Goal: Transaction & Acquisition: Purchase product/service

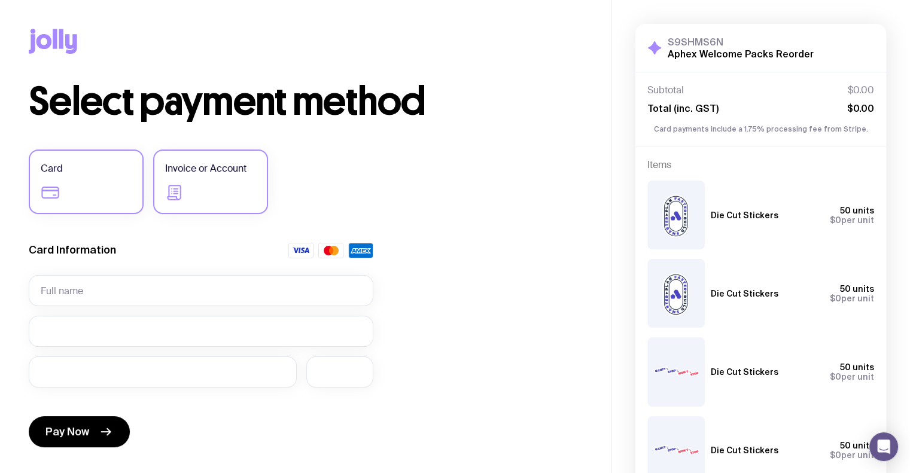
click at [180, 197] on icon at bounding box center [174, 192] width 19 height 19
click at [0, 0] on input "Invoice or Account" at bounding box center [0, 0] width 0 height 0
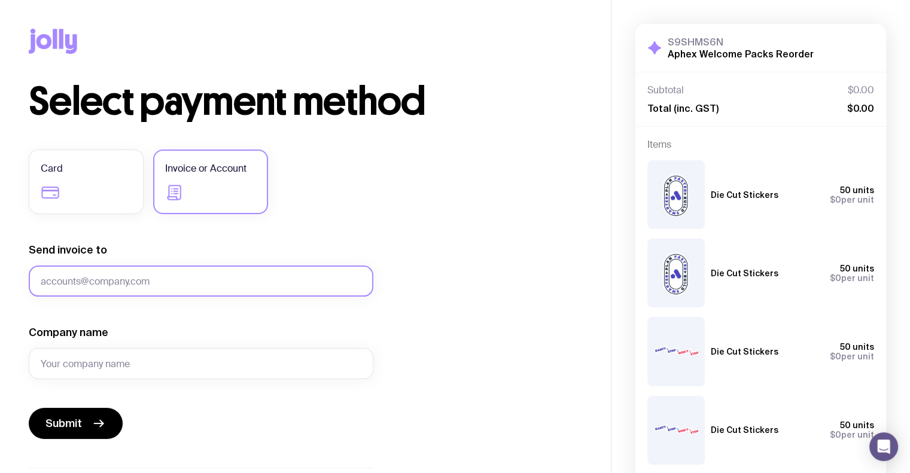
click at [126, 287] on input "Send invoice to" at bounding box center [201, 281] width 345 height 31
type input "[EMAIL_ADDRESS][DOMAIN_NAME]"
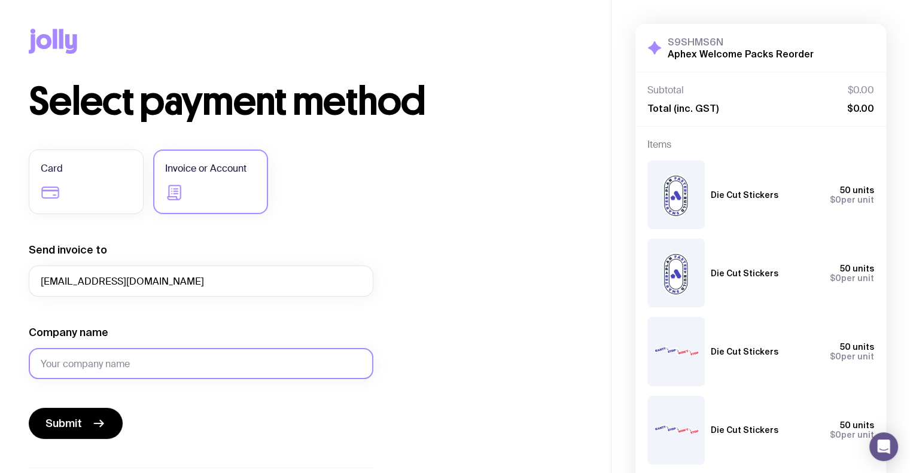
click at [87, 356] on input "Company name" at bounding box center [201, 363] width 345 height 31
click at [52, 364] on input "Joly" at bounding box center [201, 363] width 345 height 31
type input "Jolly"
click at [55, 427] on span "Submit" at bounding box center [63, 423] width 36 height 14
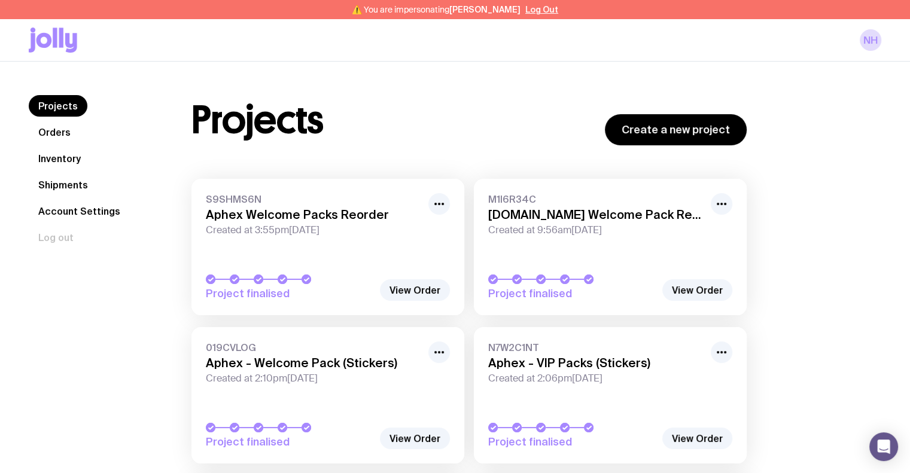
click at [72, 152] on link "Inventory" at bounding box center [60, 159] width 62 height 22
